Goal: Information Seeking & Learning: Learn about a topic

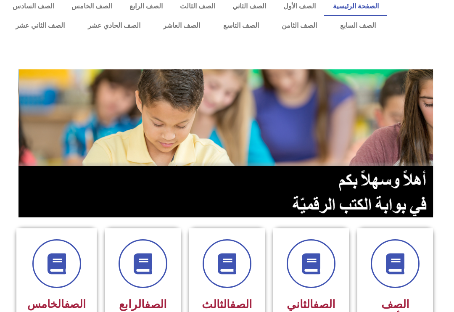
scroll to position [11, 0]
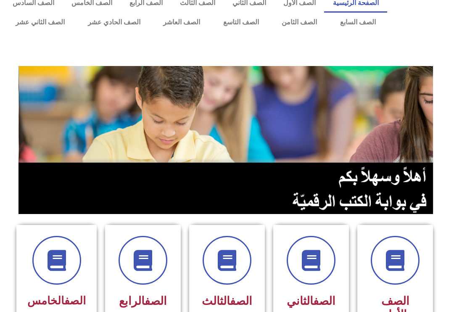
click at [221, 287] on div "الصف الثالث" at bounding box center [227, 274] width 54 height 76
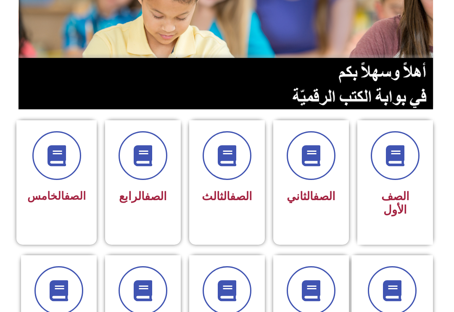
click at [146, 168] on span at bounding box center [143, 155] width 49 height 49
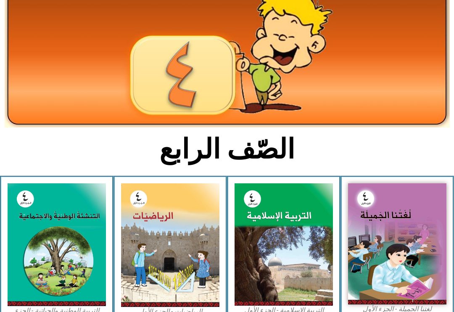
scroll to position [66, 0]
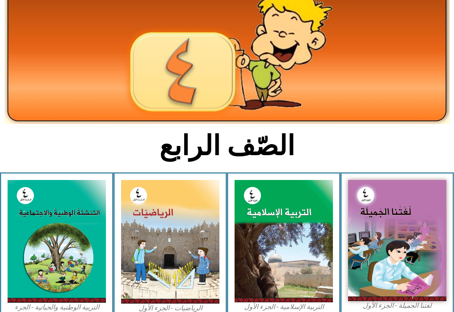
click at [407, 231] on img at bounding box center [397, 240] width 98 height 121
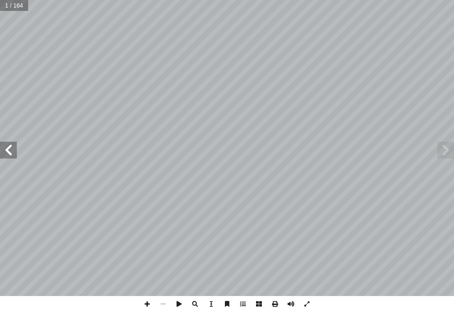
click at [8, 145] on span at bounding box center [8, 150] width 17 height 17
click at [9, 148] on span at bounding box center [8, 150] width 17 height 17
click at [4, 151] on span at bounding box center [8, 150] width 17 height 17
click at [12, 147] on span at bounding box center [8, 150] width 17 height 17
click at [16, 146] on span at bounding box center [8, 150] width 17 height 17
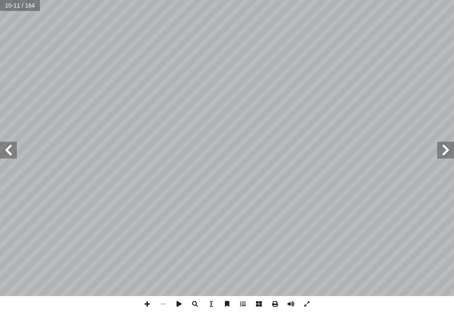
click at [8, 145] on span at bounding box center [8, 150] width 17 height 17
click at [4, 144] on span at bounding box center [8, 150] width 17 height 17
click at [13, 155] on span at bounding box center [8, 150] width 17 height 17
click at [438, 152] on span at bounding box center [445, 150] width 17 height 17
click at [441, 149] on span at bounding box center [445, 150] width 17 height 17
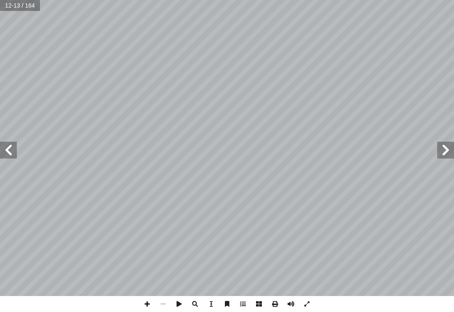
click at [437, 152] on span at bounding box center [445, 150] width 17 height 17
click at [440, 152] on span at bounding box center [445, 150] width 17 height 17
click at [5, 148] on span at bounding box center [8, 150] width 17 height 17
click at [16, 144] on span at bounding box center [8, 150] width 17 height 17
click at [4, 151] on span at bounding box center [8, 150] width 17 height 17
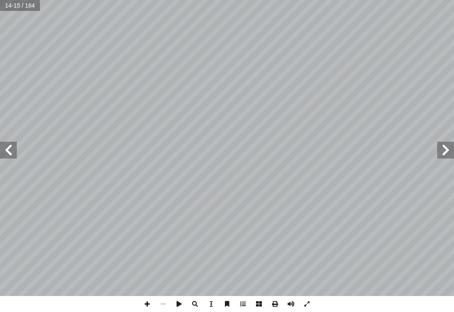
click at [7, 149] on span at bounding box center [8, 150] width 17 height 17
click at [5, 146] on span at bounding box center [8, 150] width 17 height 17
click at [8, 148] on span at bounding box center [8, 150] width 17 height 17
click at [443, 157] on span at bounding box center [445, 150] width 17 height 17
click at [453, 151] on span at bounding box center [445, 150] width 17 height 17
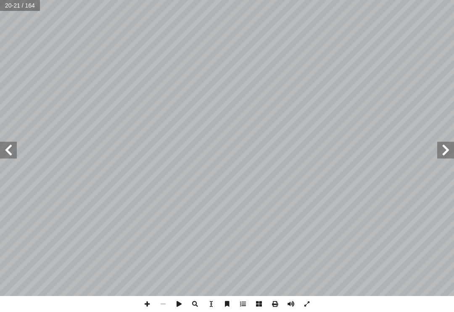
click at [453, 143] on span at bounding box center [445, 150] width 17 height 17
click at [16, 148] on span at bounding box center [8, 150] width 17 height 17
click at [16, 155] on span at bounding box center [8, 150] width 17 height 17
click at [6, 149] on span at bounding box center [8, 150] width 17 height 17
click at [7, 151] on span at bounding box center [8, 150] width 17 height 17
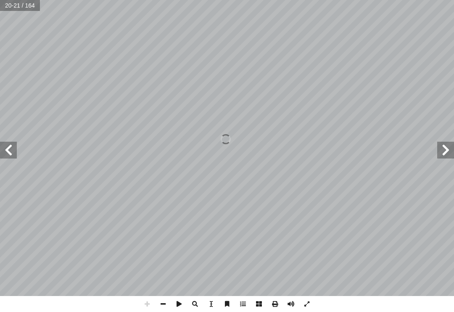
click at [438, 146] on span at bounding box center [445, 150] width 17 height 17
click at [454, 145] on span at bounding box center [445, 150] width 17 height 17
click at [449, 155] on span at bounding box center [445, 150] width 17 height 17
click at [448, 152] on span at bounding box center [445, 150] width 17 height 17
click at [447, 152] on span at bounding box center [445, 150] width 17 height 17
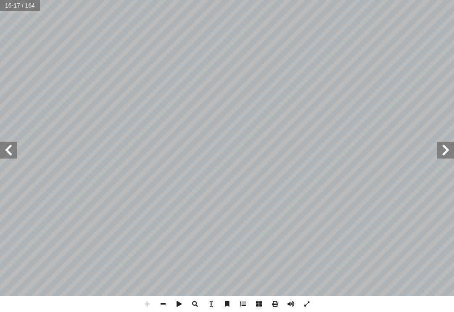
click at [438, 156] on span at bounding box center [445, 150] width 17 height 17
click at [15, 145] on span at bounding box center [8, 150] width 17 height 17
click at [5, 151] on span at bounding box center [8, 150] width 17 height 17
click at [10, 151] on span at bounding box center [8, 150] width 17 height 17
click at [11, 150] on span at bounding box center [8, 150] width 17 height 17
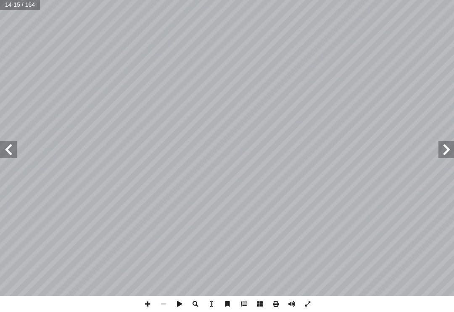
click at [13, 147] on span at bounding box center [8, 150] width 17 height 17
click at [6, 152] on span at bounding box center [8, 150] width 17 height 17
click at [5, 148] on span at bounding box center [8, 150] width 17 height 17
click at [10, 153] on span at bounding box center [8, 150] width 17 height 17
